Goal: Task Accomplishment & Management: Manage account settings

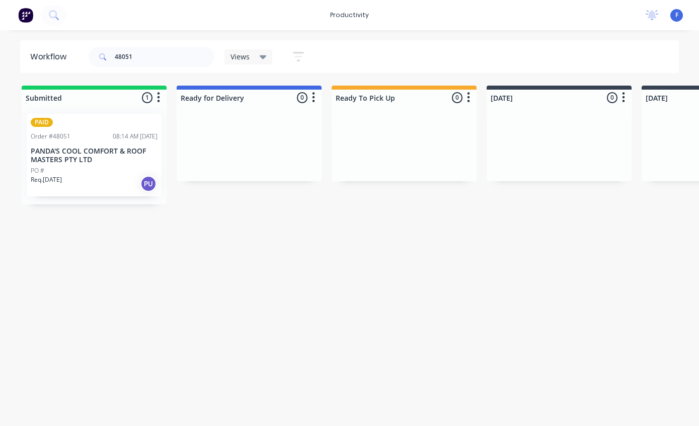
click at [81, 139] on div "Order #48051 08:14 AM [DATE]" at bounding box center [94, 136] width 127 height 9
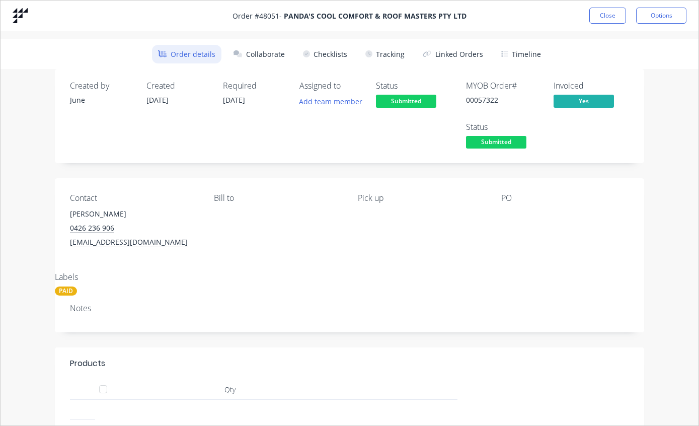
click at [389, 49] on button "Tracking" at bounding box center [385, 54] width 51 height 19
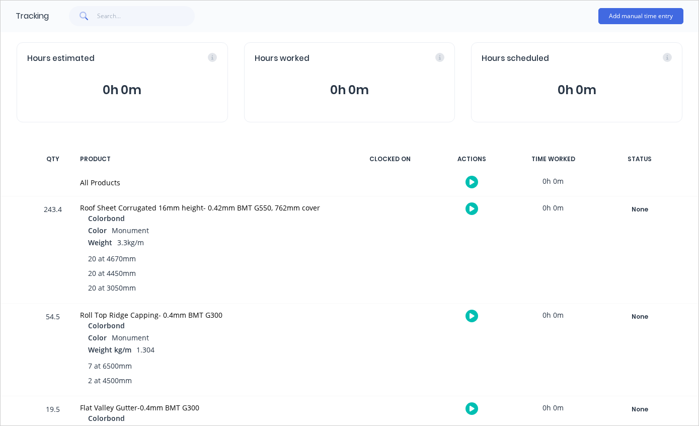
scroll to position [70, 0]
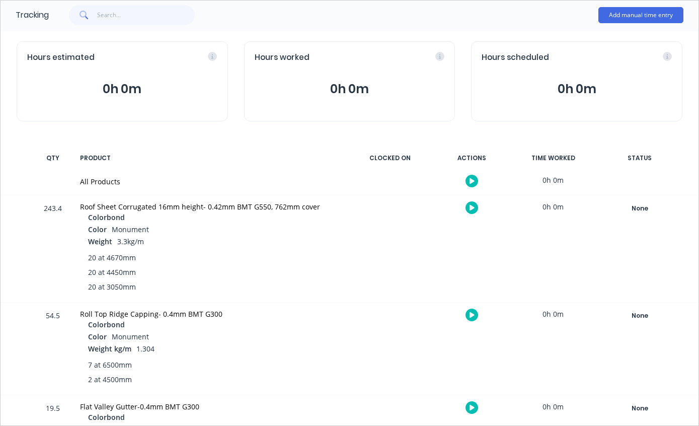
click at [633, 213] on div "None" at bounding box center [640, 208] width 73 height 13
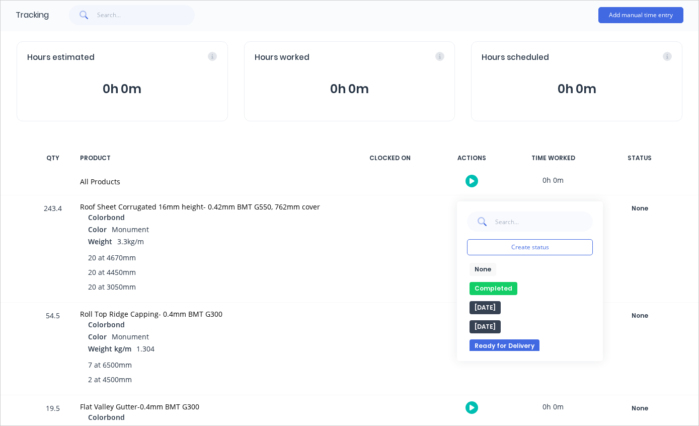
click at [497, 286] on button "Completed" at bounding box center [494, 288] width 48 height 13
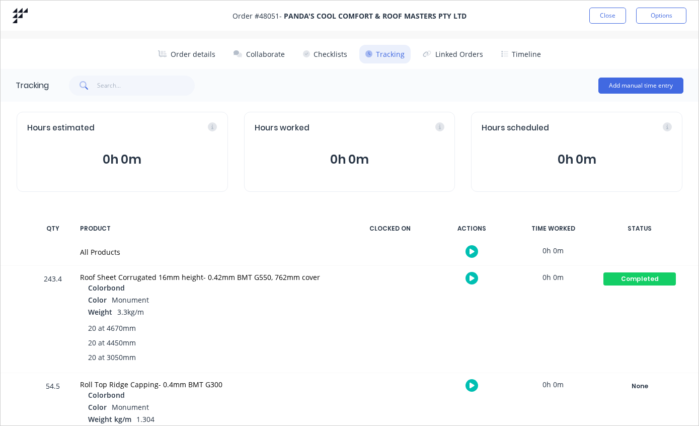
scroll to position [0, 0]
click at [605, 11] on button "Close" at bounding box center [608, 16] width 37 height 16
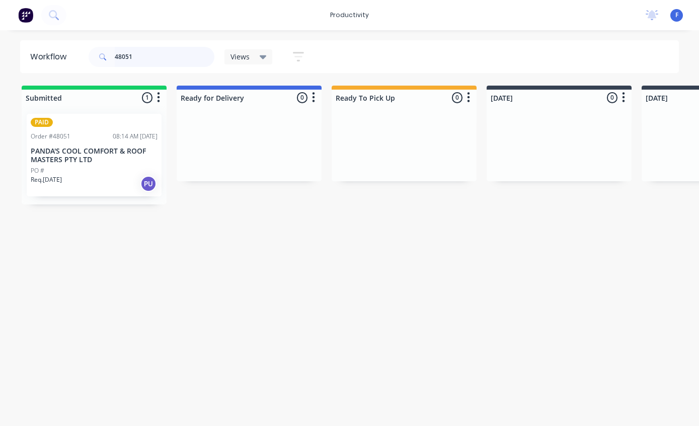
click at [172, 60] on input "48051" at bounding box center [165, 57] width 100 height 20
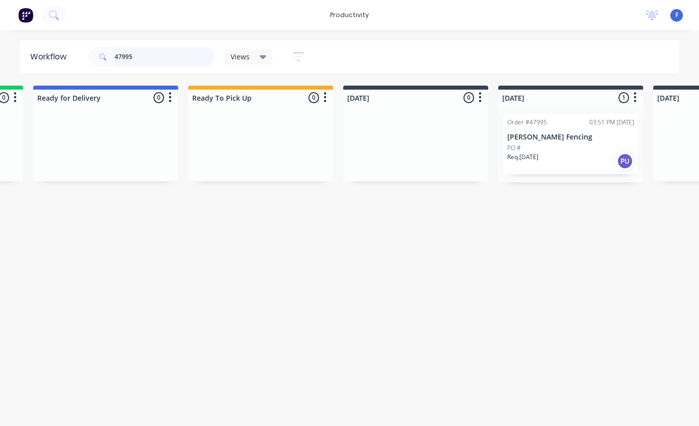
scroll to position [0, 144]
click at [561, 144] on div "PO #" at bounding box center [570, 148] width 127 height 9
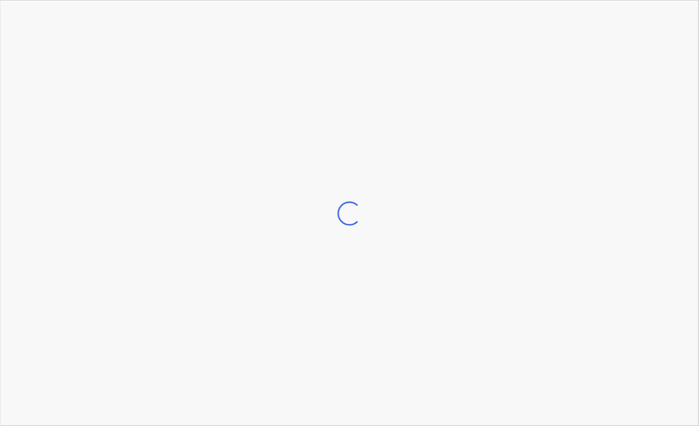
scroll to position [0, 145]
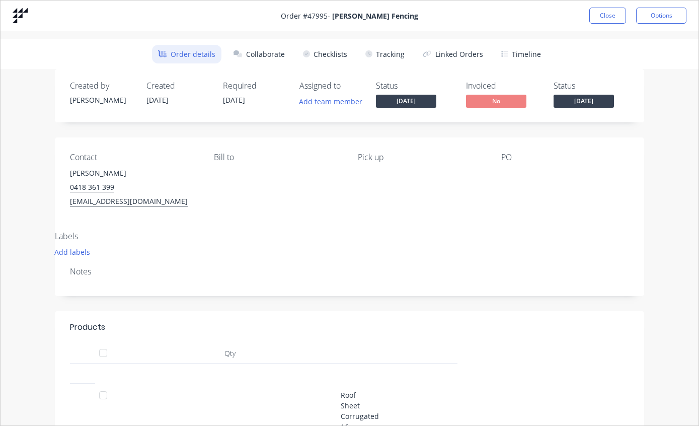
click at [392, 52] on button "Tracking" at bounding box center [385, 54] width 51 height 19
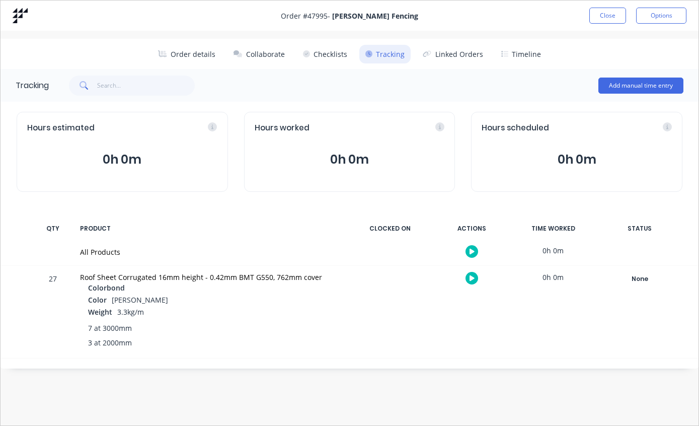
click at [639, 276] on div "None" at bounding box center [640, 278] width 73 height 13
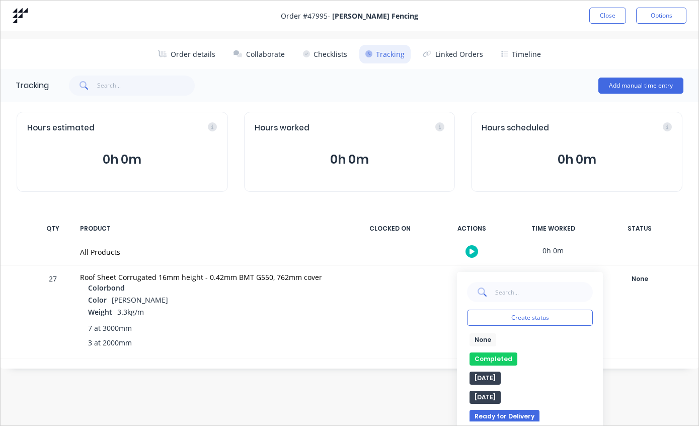
click at [493, 352] on button "Completed" at bounding box center [494, 358] width 48 height 13
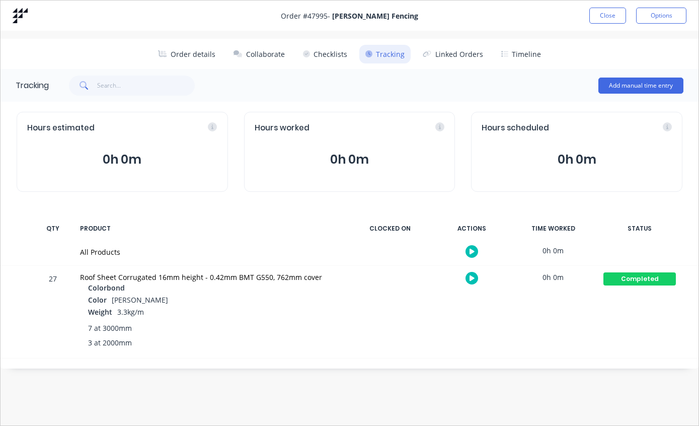
click at [599, 17] on button "Close" at bounding box center [608, 16] width 37 height 16
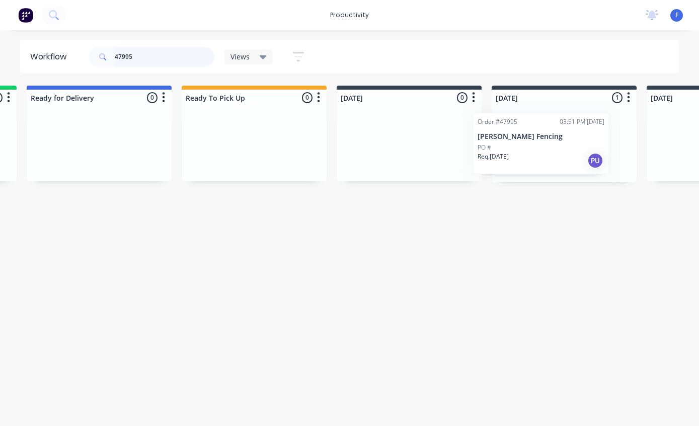
scroll to position [0, 151]
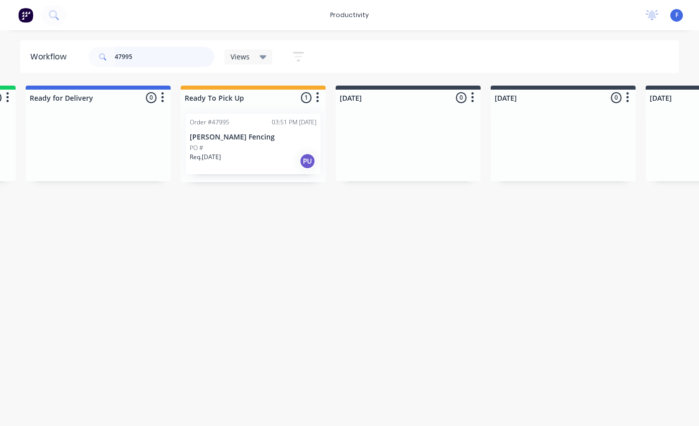
click at [173, 59] on input "47995" at bounding box center [165, 57] width 100 height 20
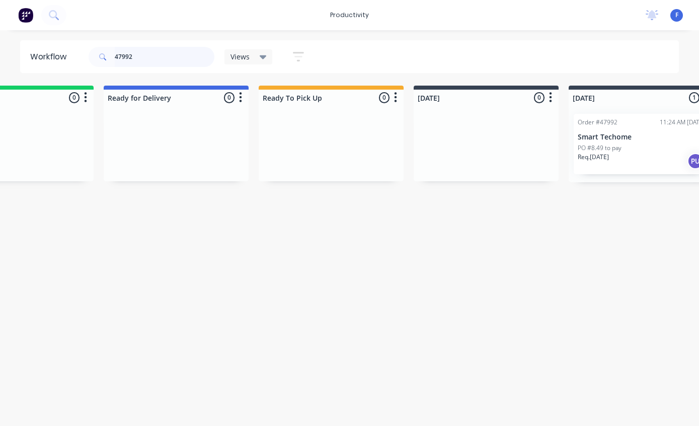
scroll to position [0, 122]
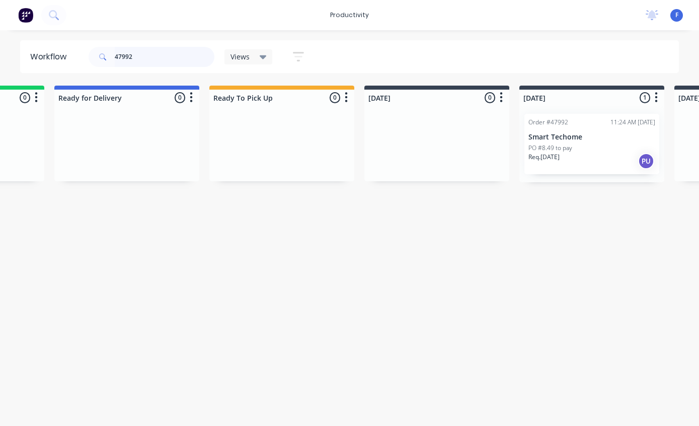
type input "47992"
click at [570, 139] on p "Smart Techome" at bounding box center [592, 137] width 127 height 9
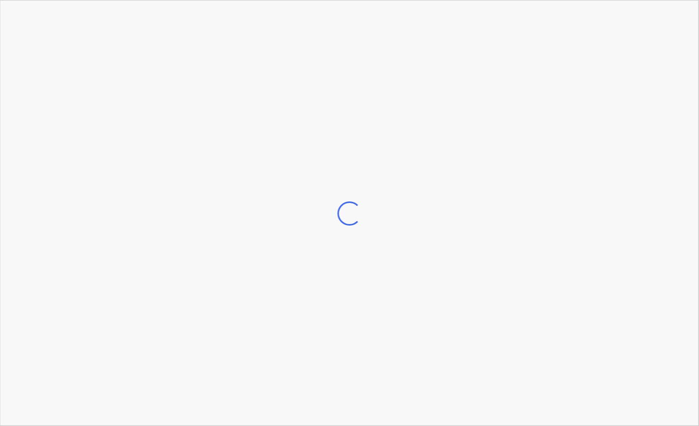
scroll to position [0, 123]
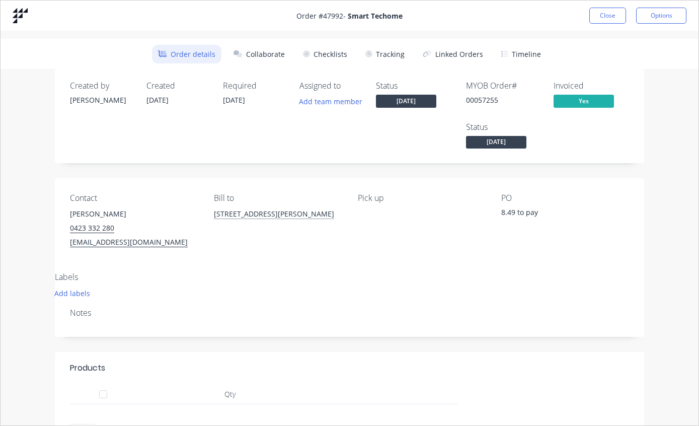
click at [381, 52] on button "Tracking" at bounding box center [385, 54] width 51 height 19
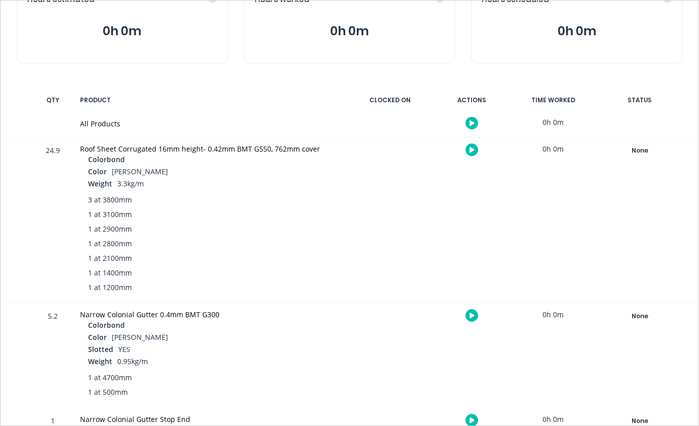
scroll to position [134, 0]
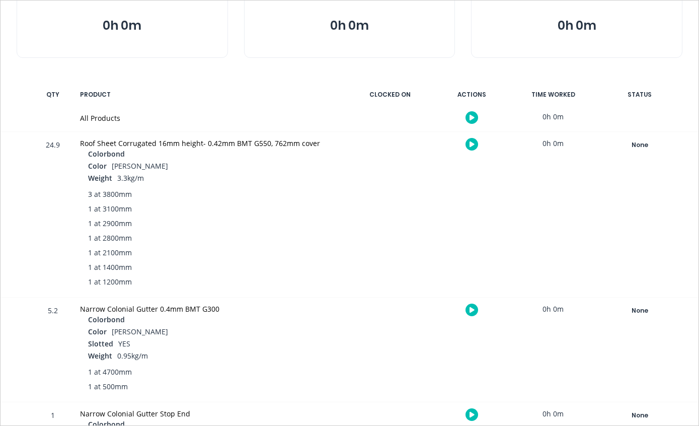
click at [629, 147] on div "None" at bounding box center [640, 144] width 73 height 13
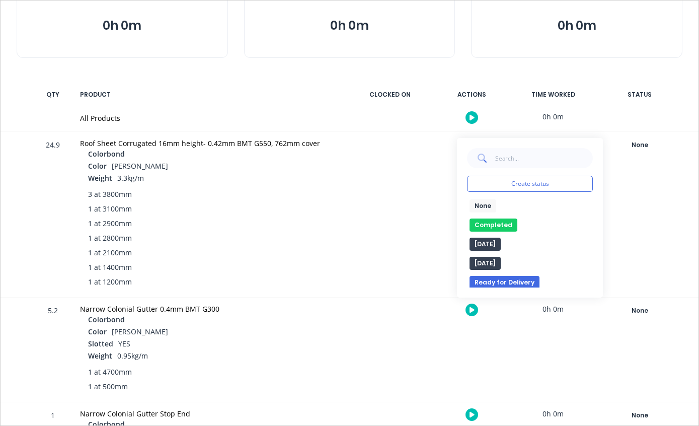
click at [497, 222] on button "Completed" at bounding box center [494, 225] width 48 height 13
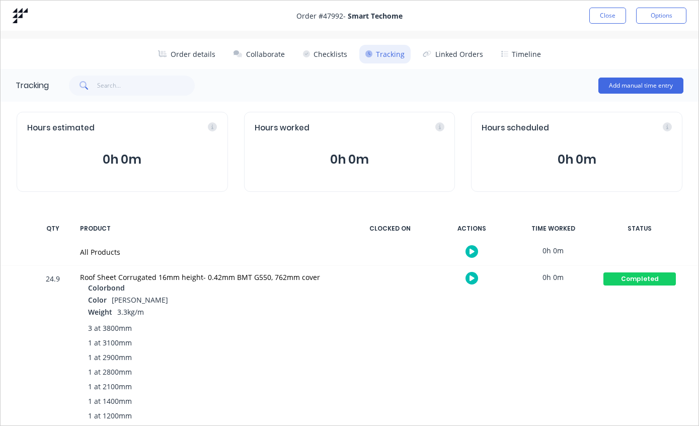
scroll to position [0, 0]
click at [606, 16] on button "Close" at bounding box center [608, 16] width 37 height 16
